Goal: Information Seeking & Learning: Check status

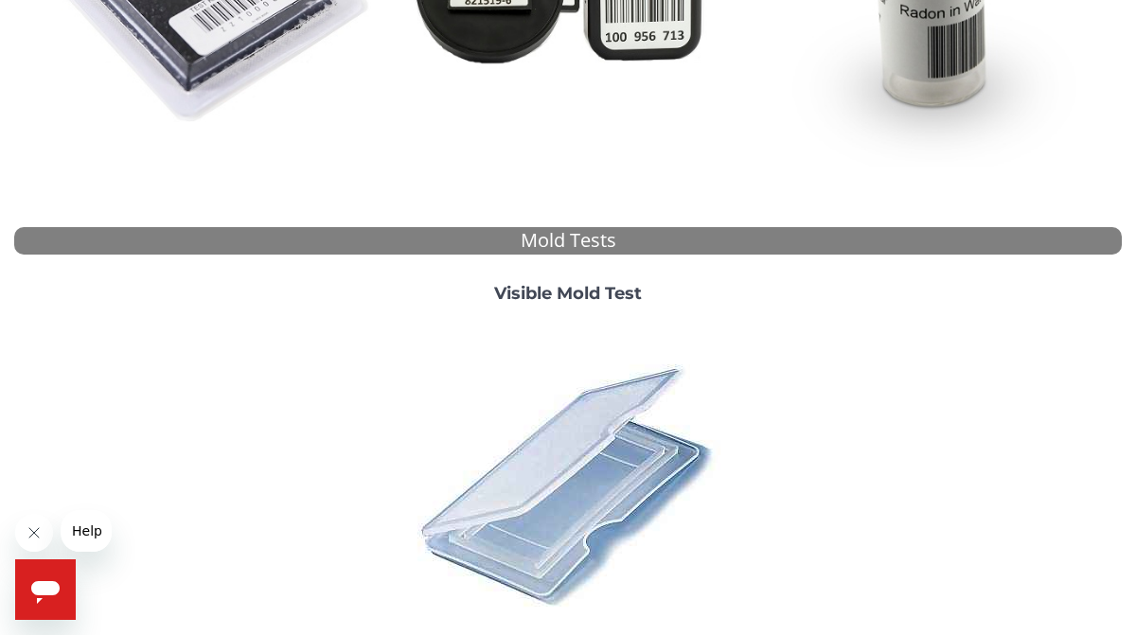
scroll to position [675, 0]
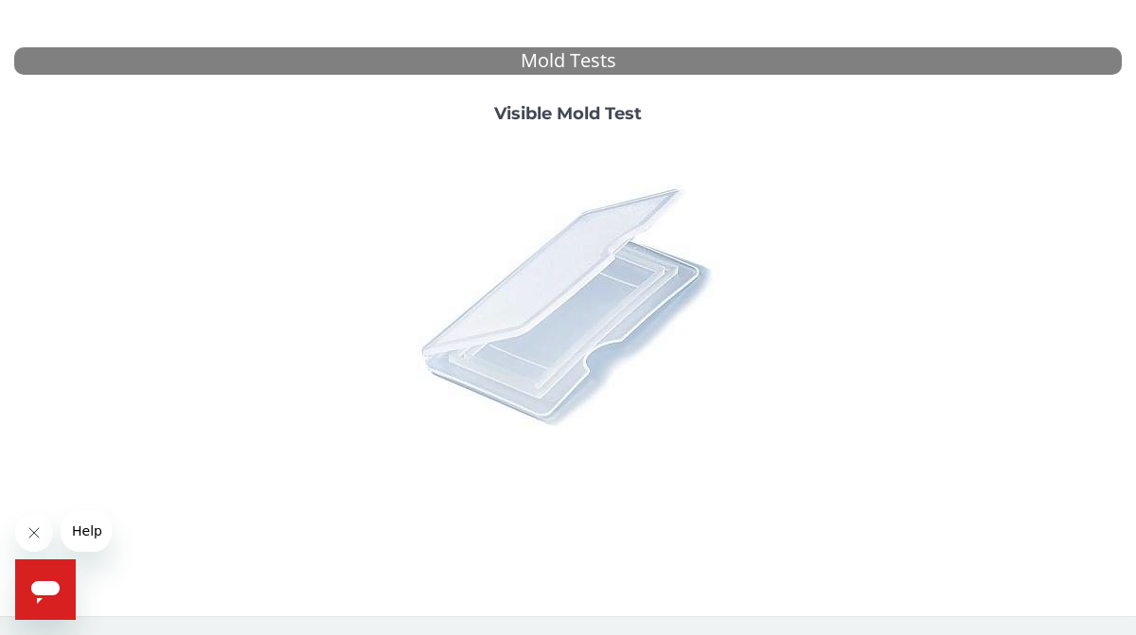
click at [541, 254] on img at bounding box center [567, 304] width 331 height 331
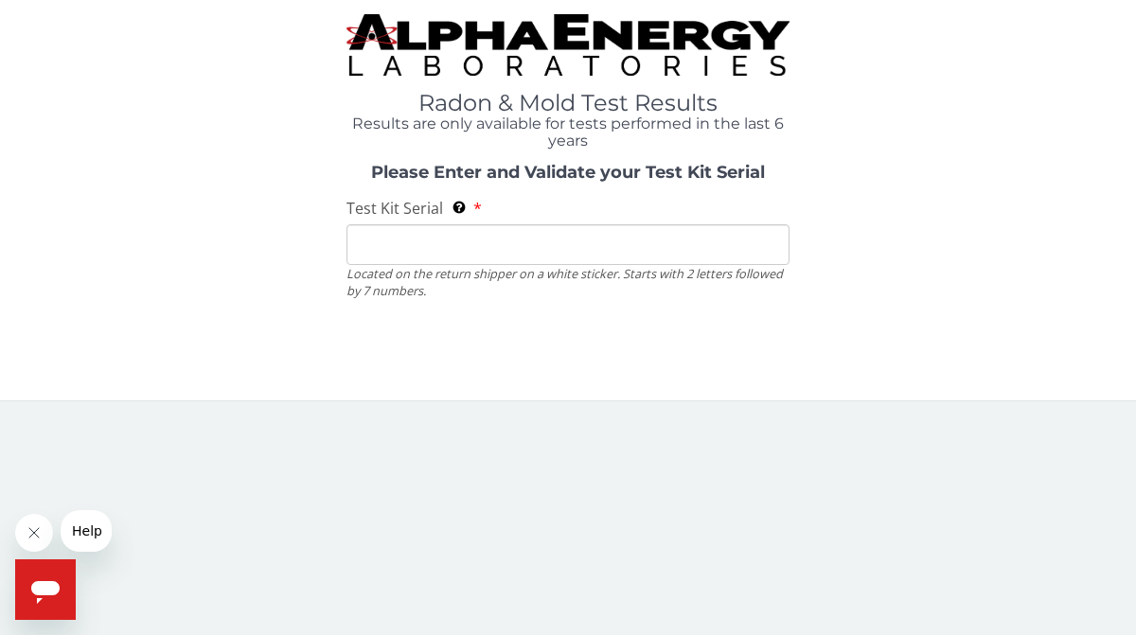
scroll to position [0, 0]
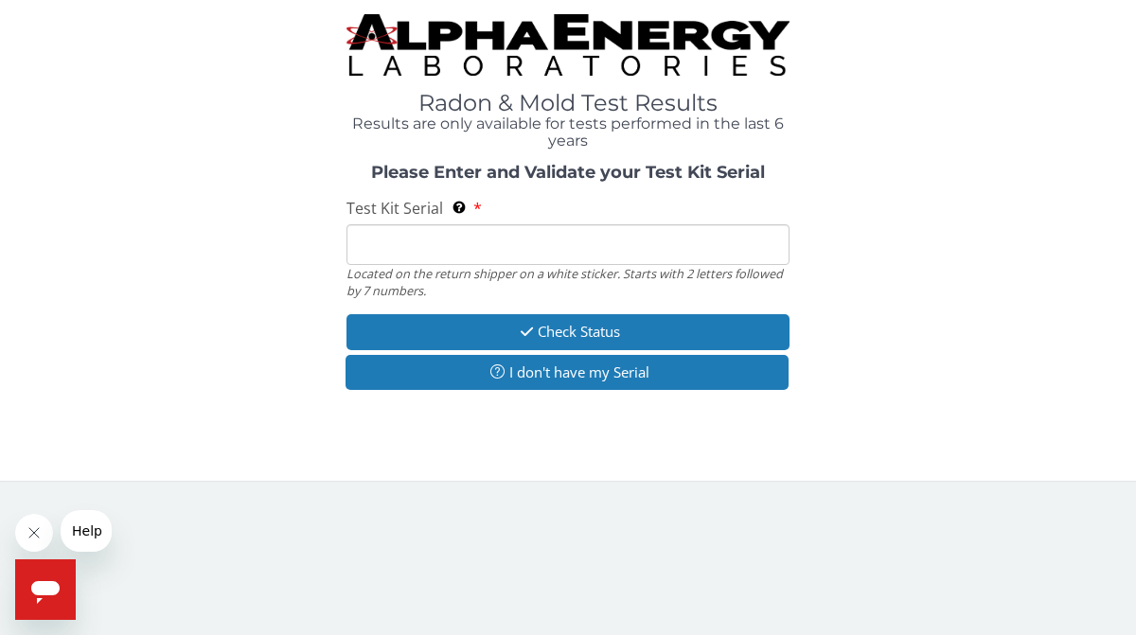
click at [556, 261] on input "Test Kit Serial Located on the return shipper on a white sticker. Starts with 2…" at bounding box center [568, 244] width 443 height 41
paste input "ME106229"
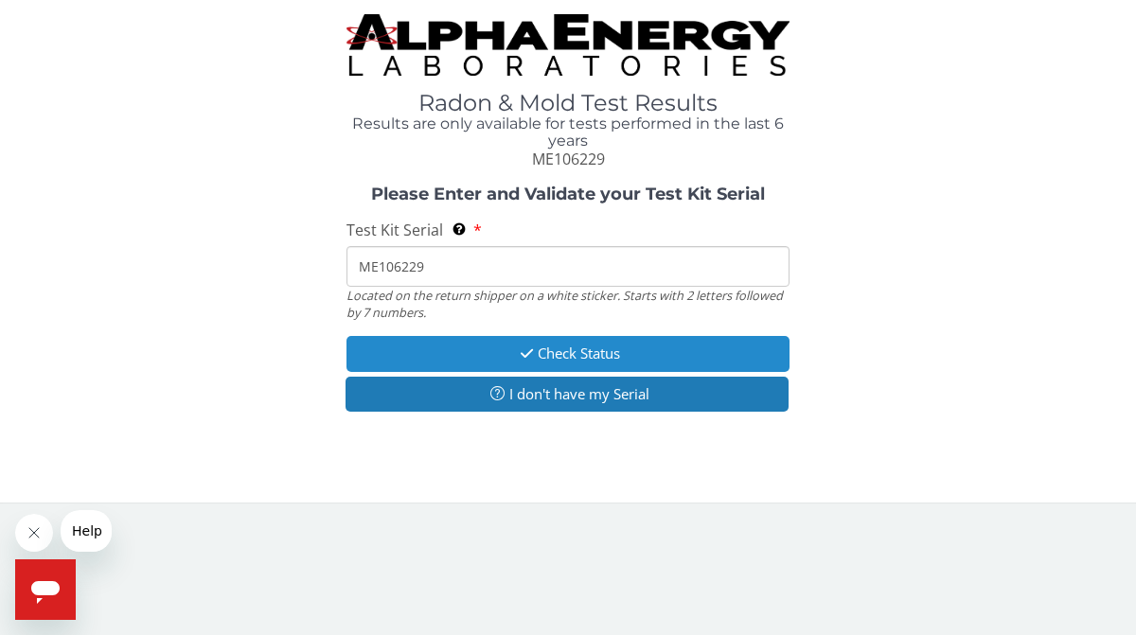
type input "ME106229"
click at [603, 357] on button "Check Status" at bounding box center [568, 353] width 443 height 35
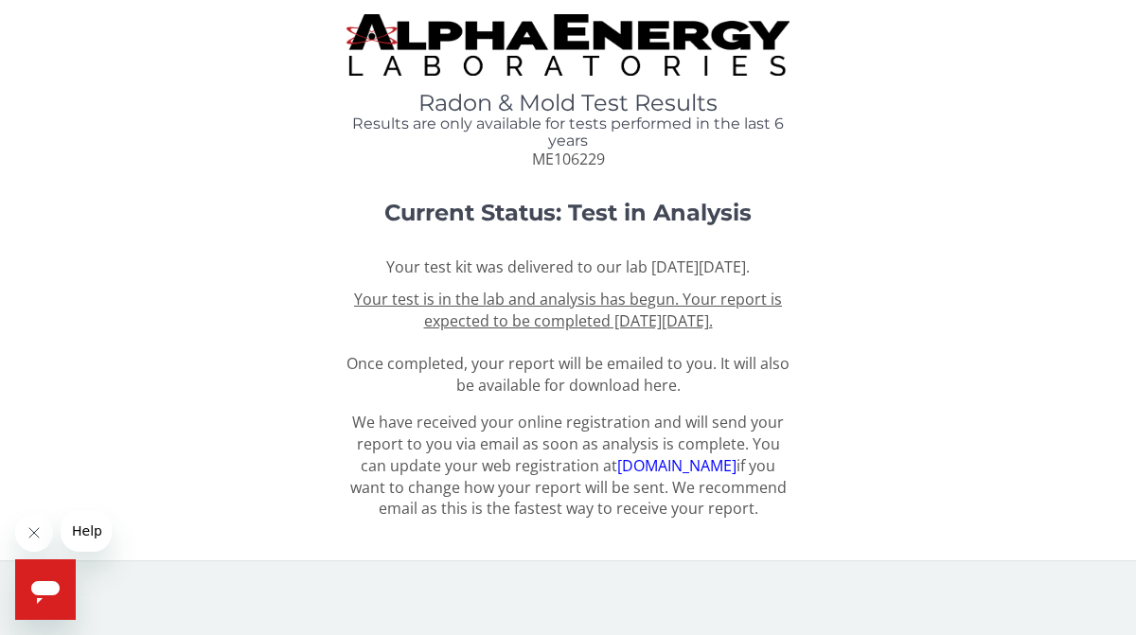
click at [482, 391] on span "Your test is in the lab and analysis has begun. Your report is expected to be c…" at bounding box center [568, 342] width 443 height 107
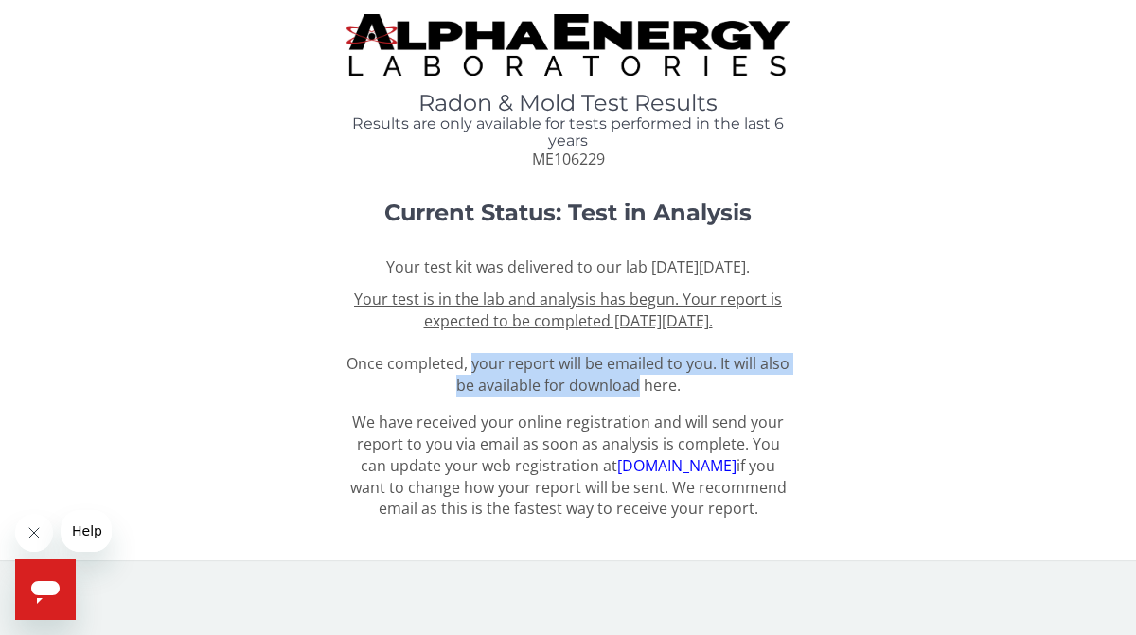
drag, startPoint x: 482, startPoint y: 391, endPoint x: 596, endPoint y: 408, distance: 114.9
click at [596, 396] on span "Your test is in the lab and analysis has begun. Your report is expected to be c…" at bounding box center [568, 342] width 443 height 107
